Goal: Register for event/course

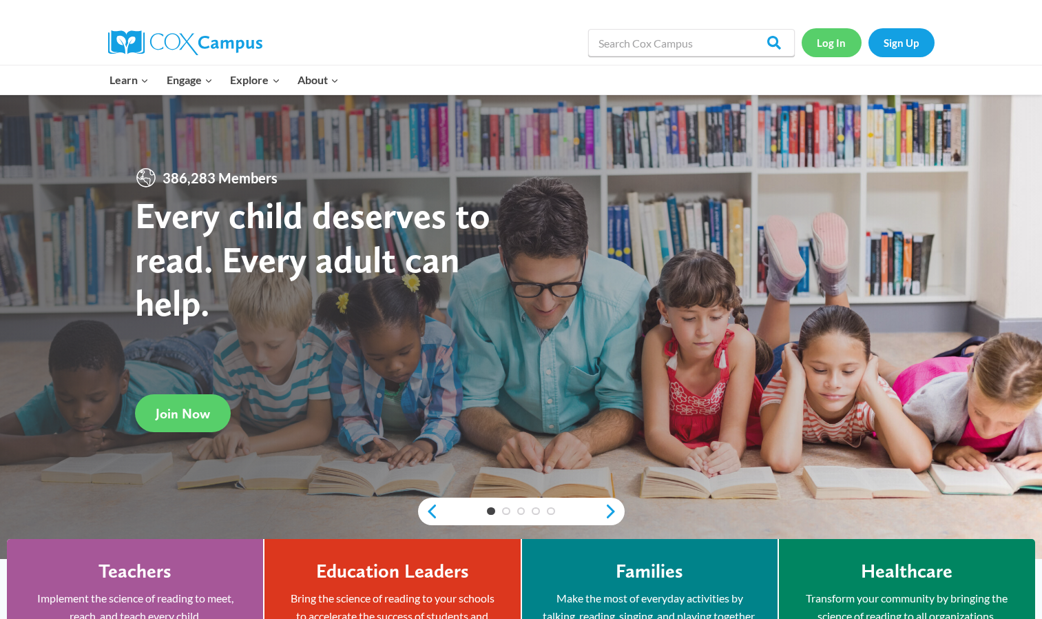
click at [825, 49] on link "Log In" at bounding box center [832, 42] width 60 height 28
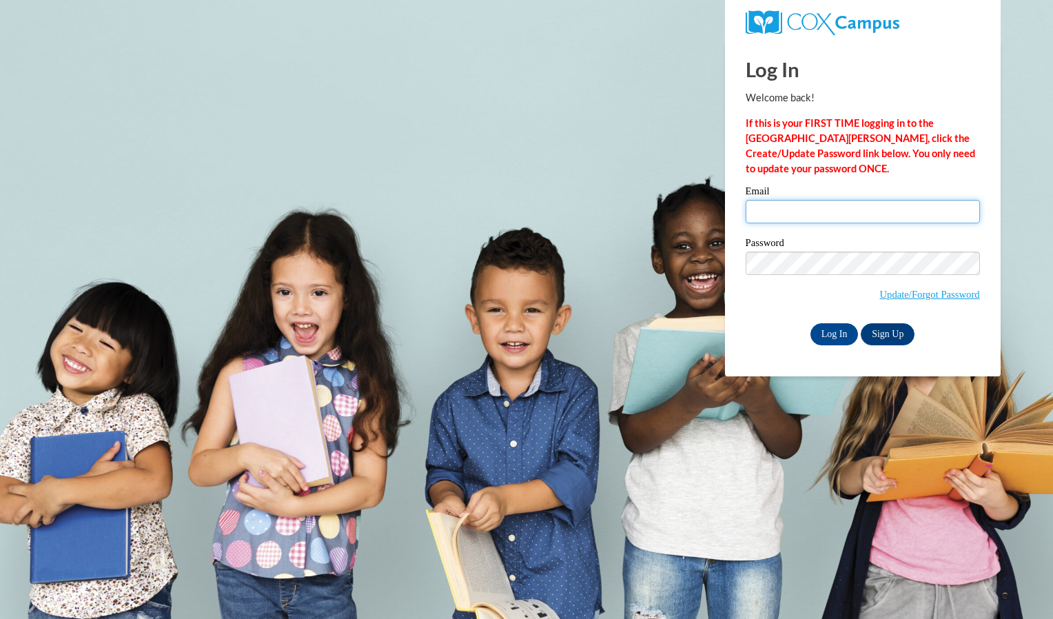
click at [785, 205] on input "Email" at bounding box center [862, 211] width 234 height 23
type input "[EMAIL_ADDRESS][DOMAIN_NAME]"
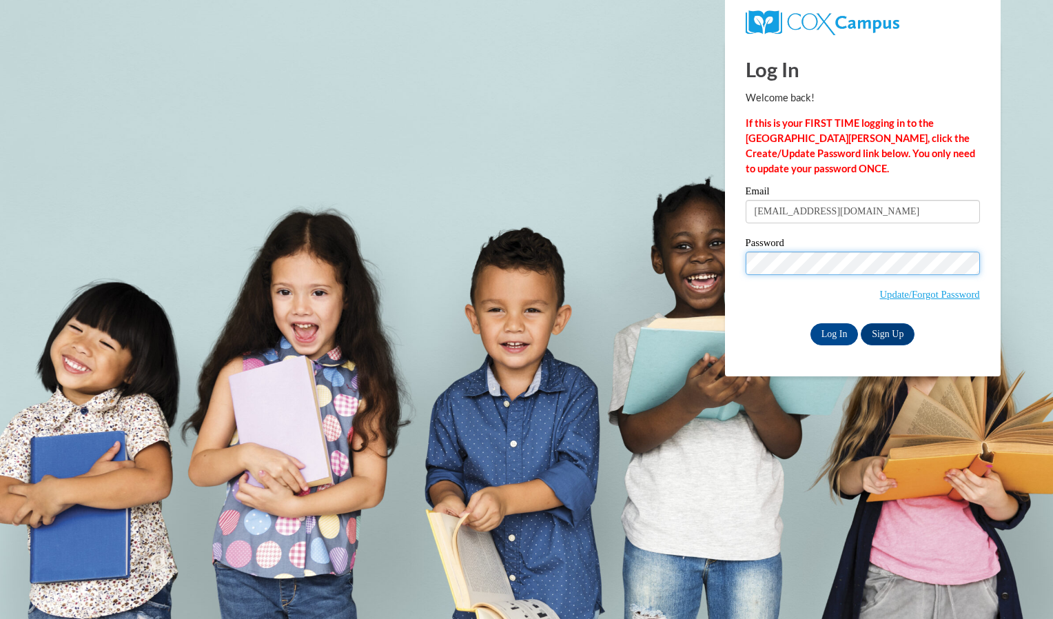
click at [810, 323] on input "Log In" at bounding box center [834, 334] width 48 height 22
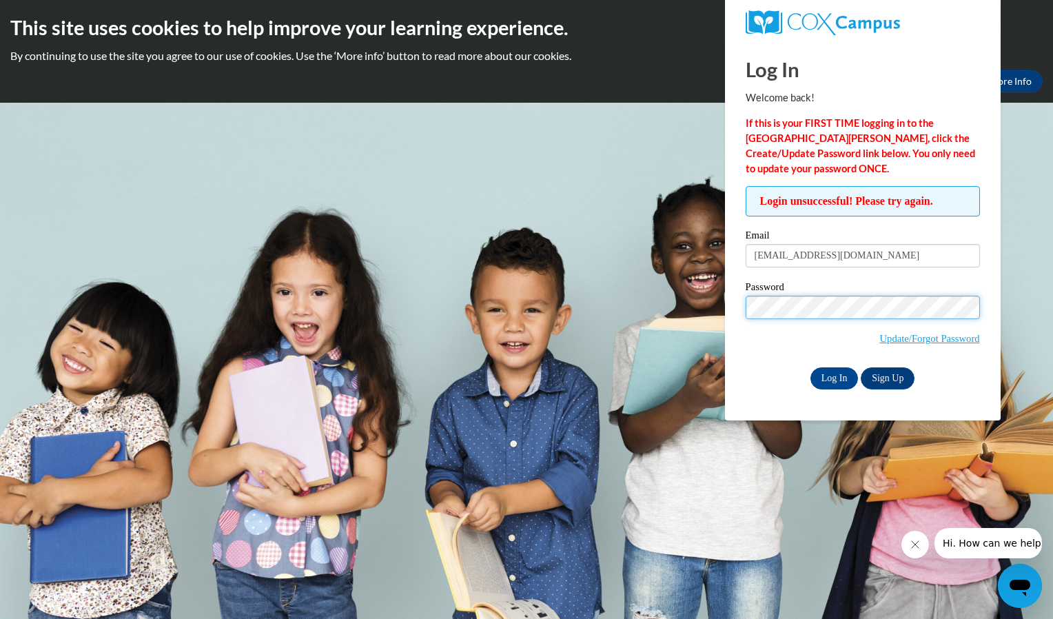
click at [810, 367] on input "Log In" at bounding box center [834, 378] width 48 height 22
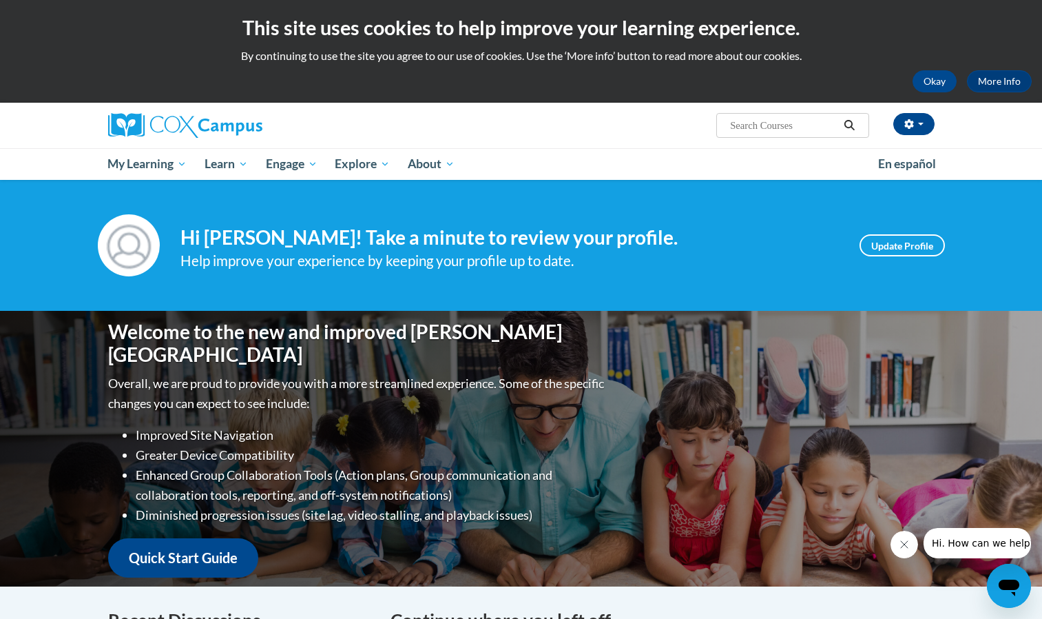
click at [772, 125] on input "Search..." at bounding box center [784, 125] width 110 height 17
type input "oral language"
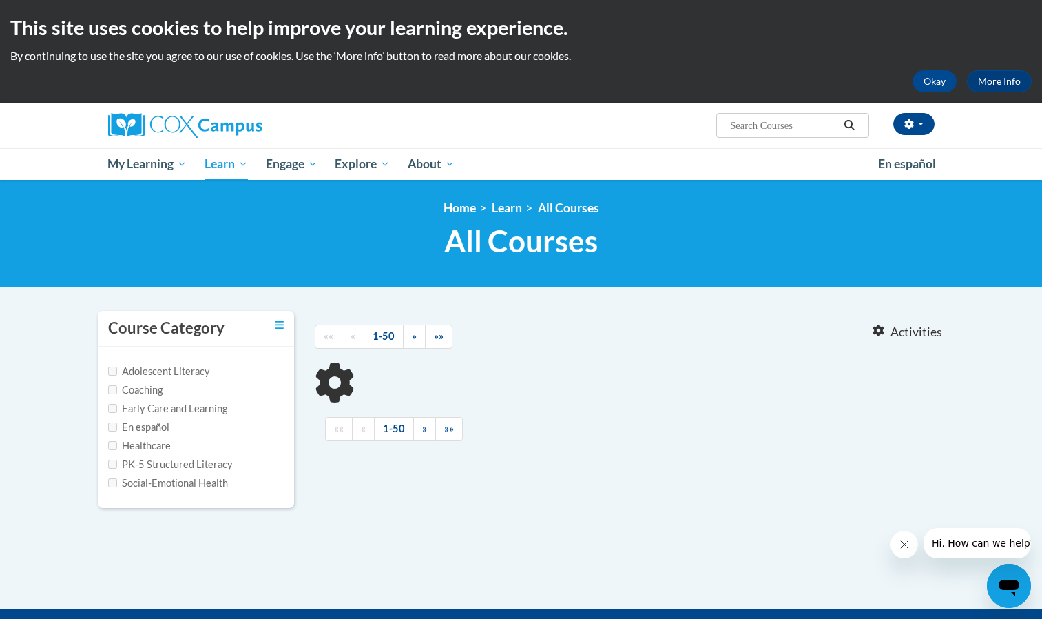
type input "oral language"
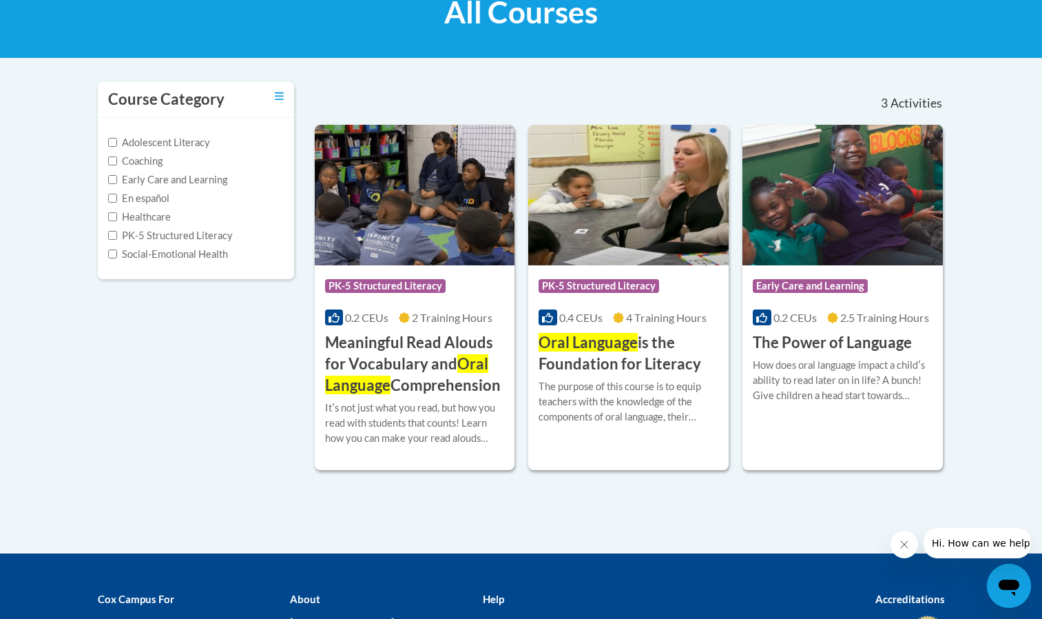
scroll to position [233, 0]
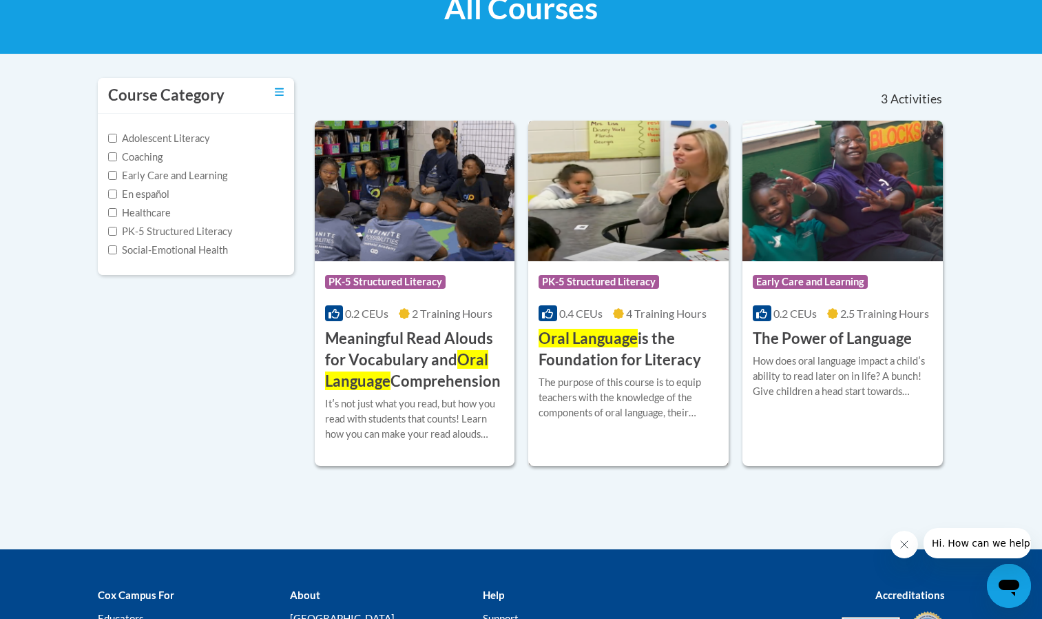
click at [635, 396] on div "The purpose of this course is to equip teachers with the knowledge of the compo…" at bounding box center [629, 397] width 180 height 45
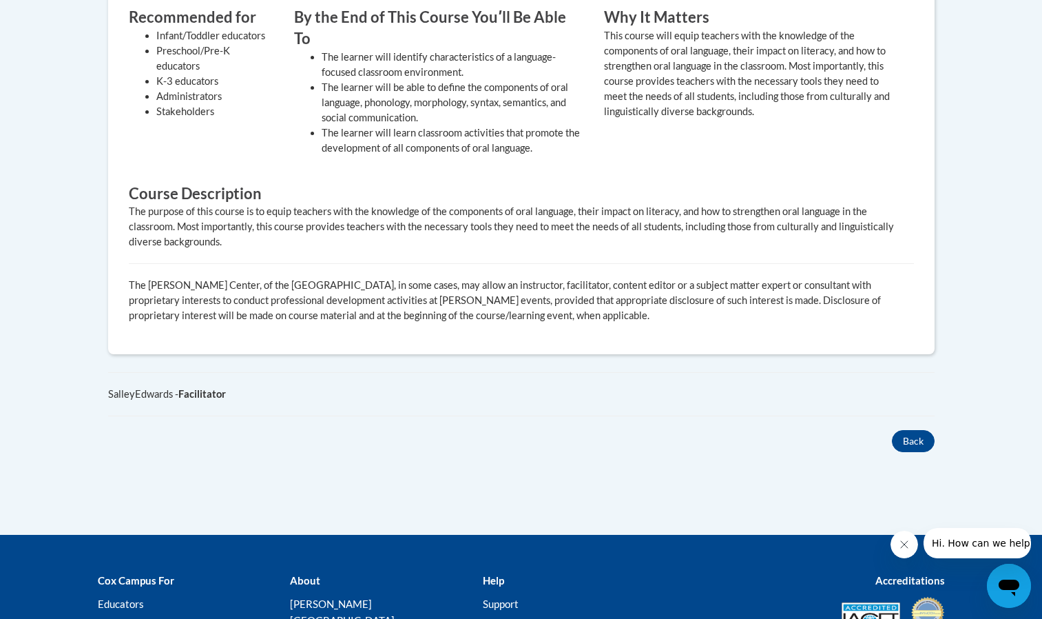
scroll to position [105, 0]
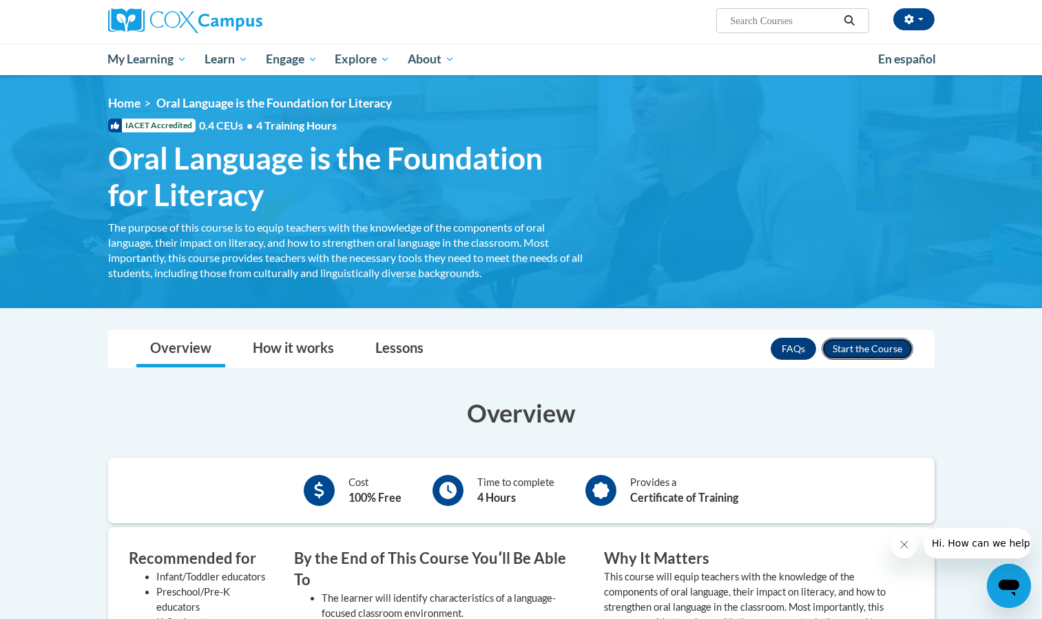
click at [887, 349] on button "Enroll" at bounding box center [868, 349] width 92 height 22
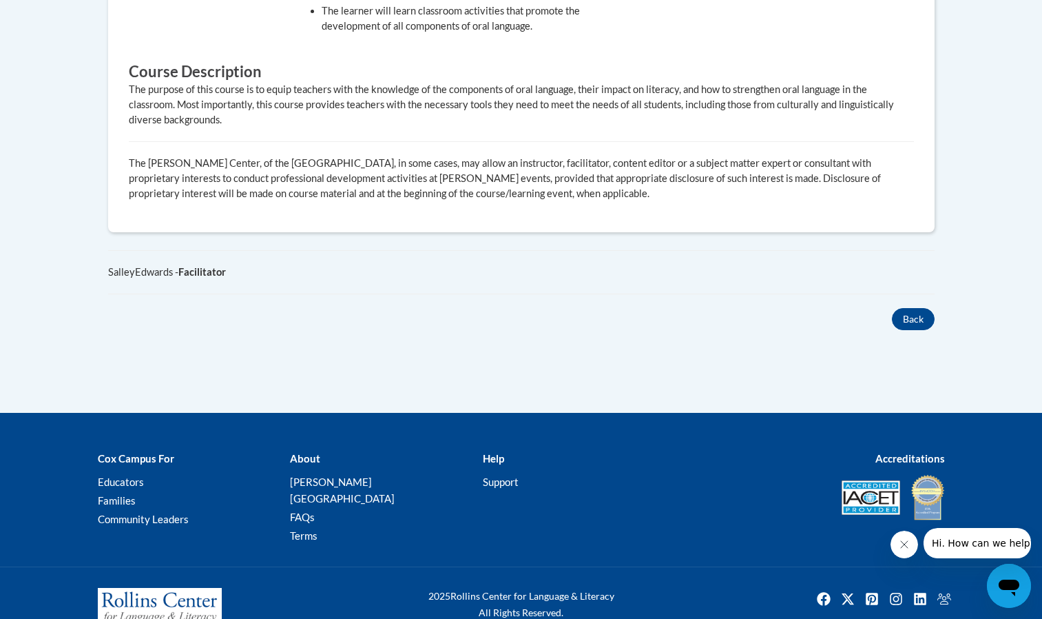
scroll to position [575, 0]
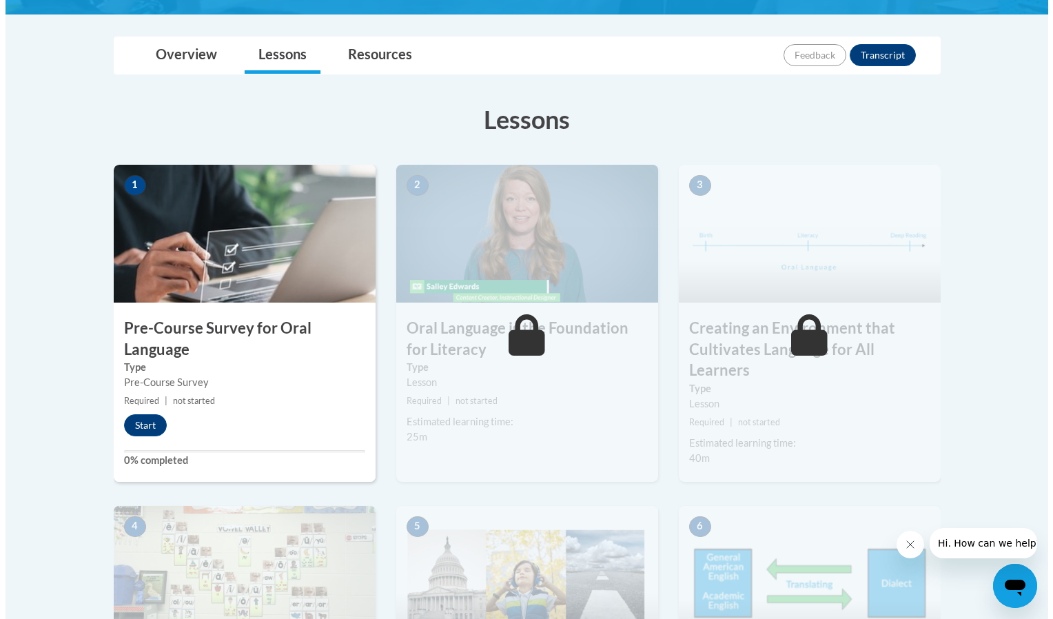
scroll to position [308, 0]
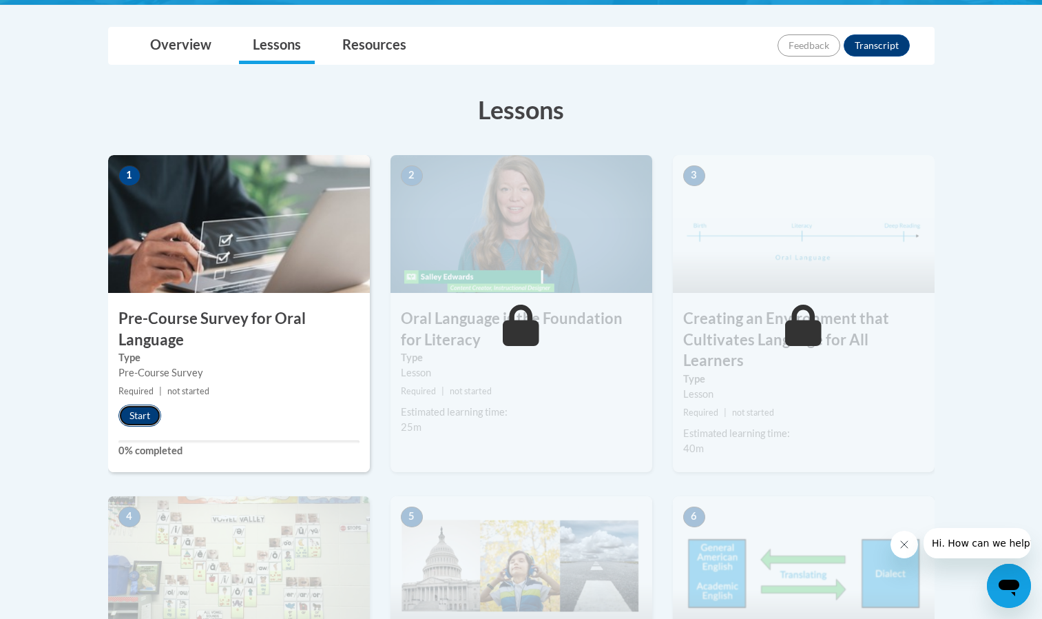
click at [141, 411] on button "Start" at bounding box center [139, 415] width 43 height 22
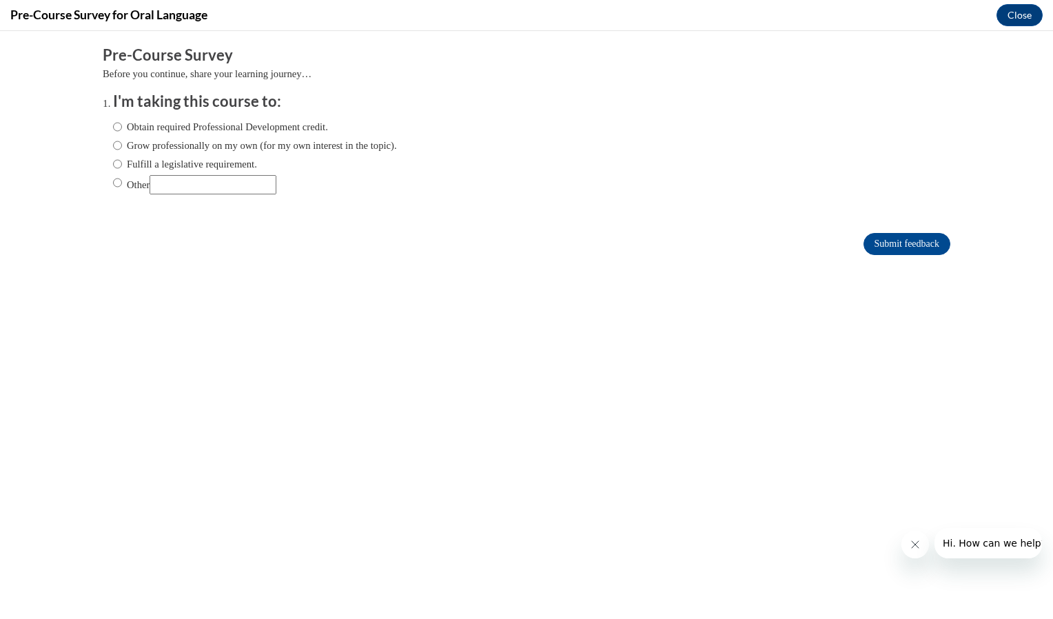
scroll to position [0, 0]
click at [113, 183] on label "Other" at bounding box center [194, 184] width 163 height 19
click at [113, 183] on input "Other" at bounding box center [117, 182] width 9 height 15
radio input "true"
click at [872, 238] on input "Submit feedback" at bounding box center [906, 244] width 87 height 22
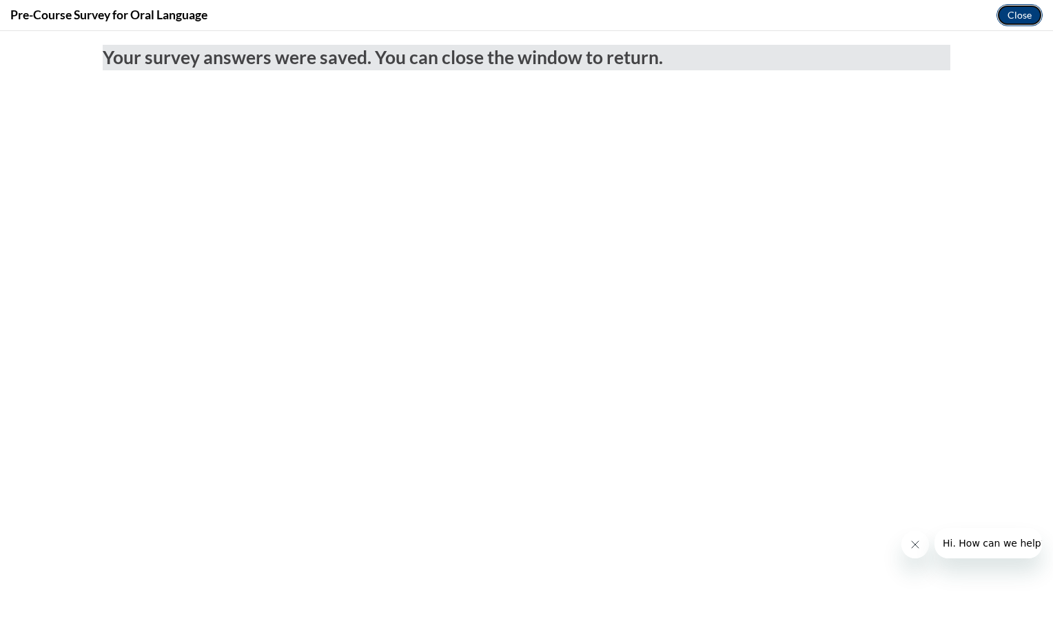
click at [1007, 16] on button "Close" at bounding box center [1019, 15] width 46 height 22
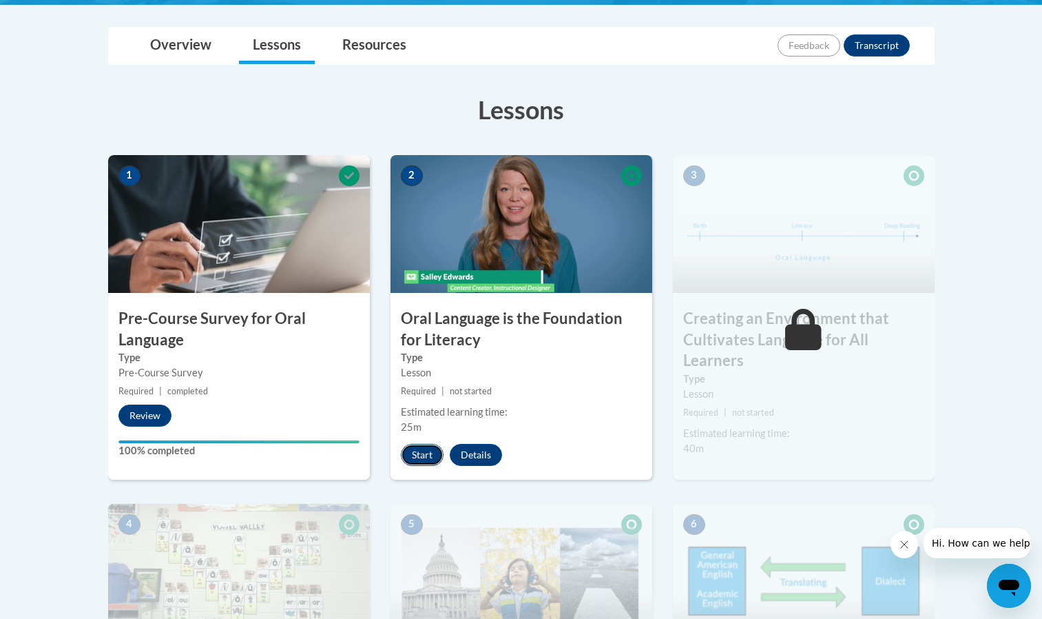
click at [423, 455] on button "Start" at bounding box center [422, 455] width 43 height 22
